Goal: Task Accomplishment & Management: Complete application form

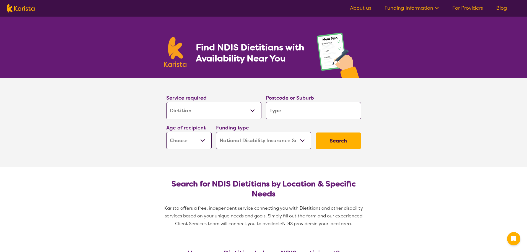
select select "Dietitian"
select select "NDIS"
select select "Dietitian"
select select "NDIS"
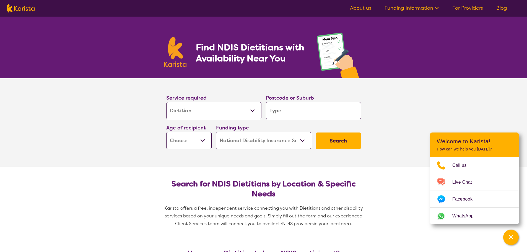
drag, startPoint x: 0, startPoint y: 0, endPoint x: 254, endPoint y: 113, distance: 277.7
click at [254, 113] on select "Allied Health Assistant Assessment ([MEDICAL_DATA] or [MEDICAL_DATA]) Behaviour…" at bounding box center [213, 110] width 95 height 17
click at [326, 112] on input "search" at bounding box center [313, 110] width 95 height 17
type input "3"
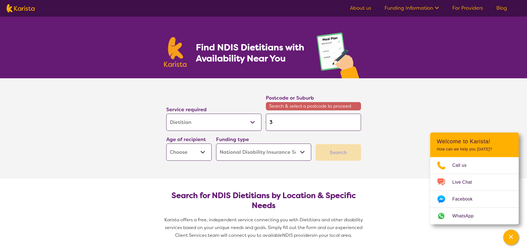
type input "31"
type input "313"
type input "3138"
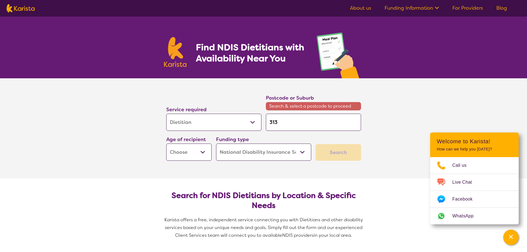
type input "3138"
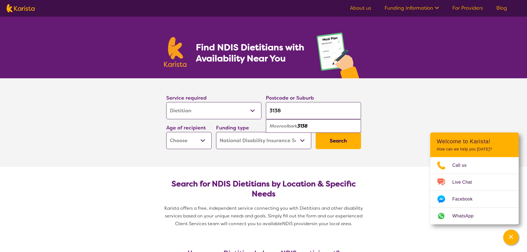
type input "3138"
click at [200, 141] on select "Early Childhood - 0 to 9 Child - 10 to 11 Adolescent - 12 to 17 Adult - 18 to 6…" at bounding box center [188, 140] width 45 height 17
select select "CH"
click at [166, 132] on select "Early Childhood - 0 to 9 Child - 10 to 11 Adolescent - 12 to 17 Adult - 18 to 6…" at bounding box center [188, 140] width 45 height 17
select select "CH"
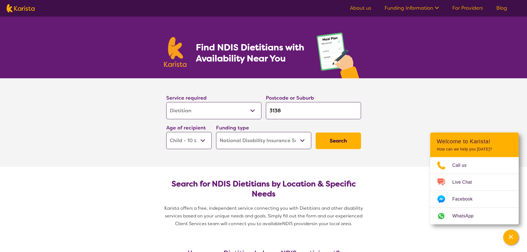
click at [338, 143] on button "Search" at bounding box center [338, 141] width 45 height 17
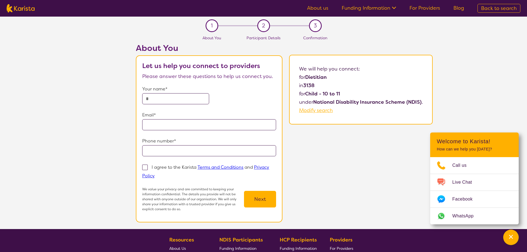
click at [156, 99] on input "text" at bounding box center [175, 98] width 67 height 11
type input "**********"
click at [231, 126] on input "**********" at bounding box center [209, 124] width 134 height 11
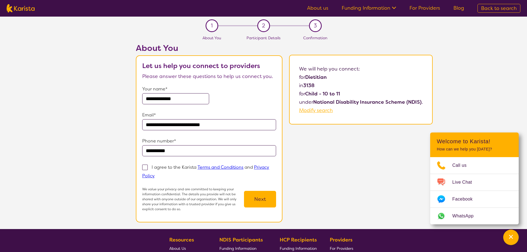
drag, startPoint x: 231, startPoint y: 124, endPoint x: 161, endPoint y: 126, distance: 69.5
click at [161, 126] on input "**********" at bounding box center [209, 124] width 134 height 11
type input "**********"
click at [148, 169] on span at bounding box center [145, 168] width 6 height 6
click at [155, 174] on input "I agree to the Karista Terms and Conditions and Privacy Policy" at bounding box center [157, 176] width 4 height 4
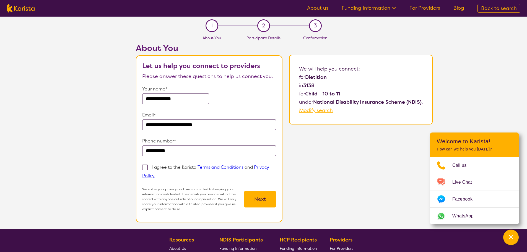
checkbox input "true"
click at [264, 200] on button "Next" at bounding box center [260, 199] width 32 height 17
select select "Dietitian"
select select "CH"
select select "NDIS"
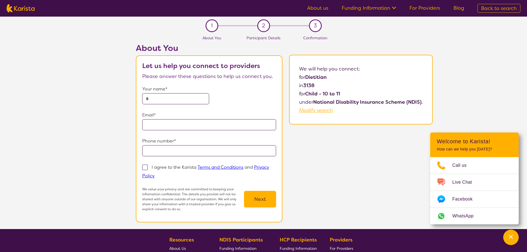
select select "Dietitian"
select select "CH"
select select "NDIS"
